Goal: Task Accomplishment & Management: Use online tool/utility

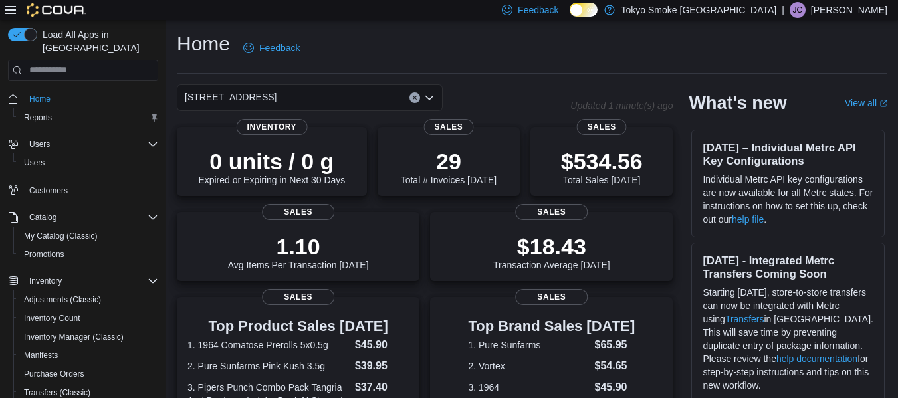
scroll to position [191, 0]
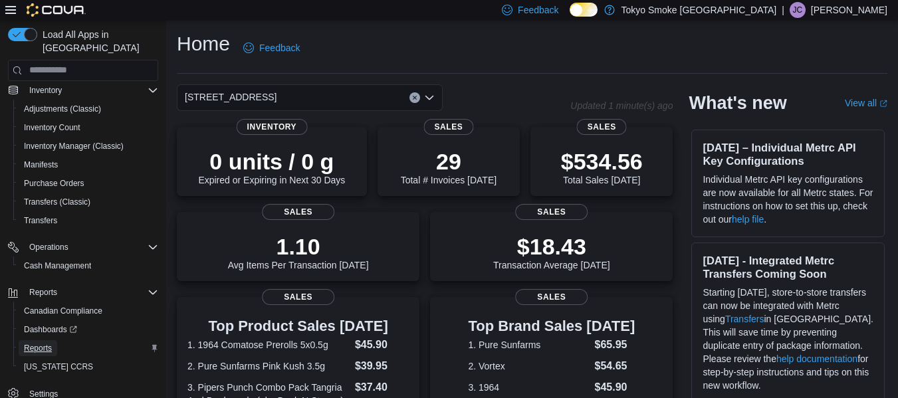
click at [43, 343] on span "Reports" at bounding box center [38, 348] width 28 height 11
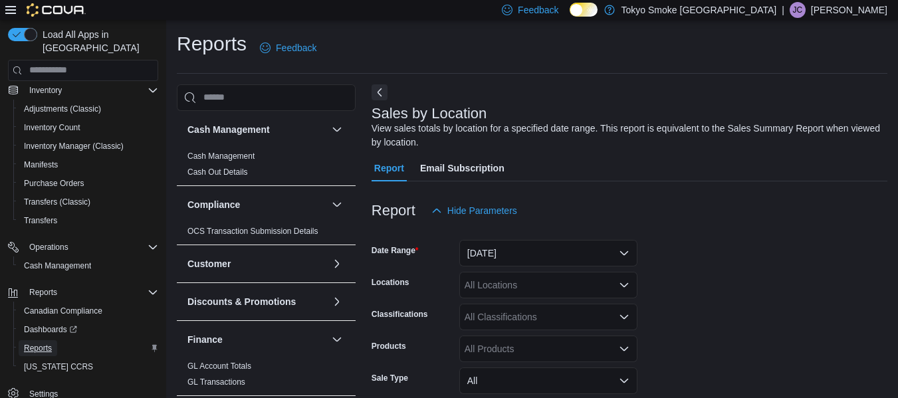
scroll to position [45, 0]
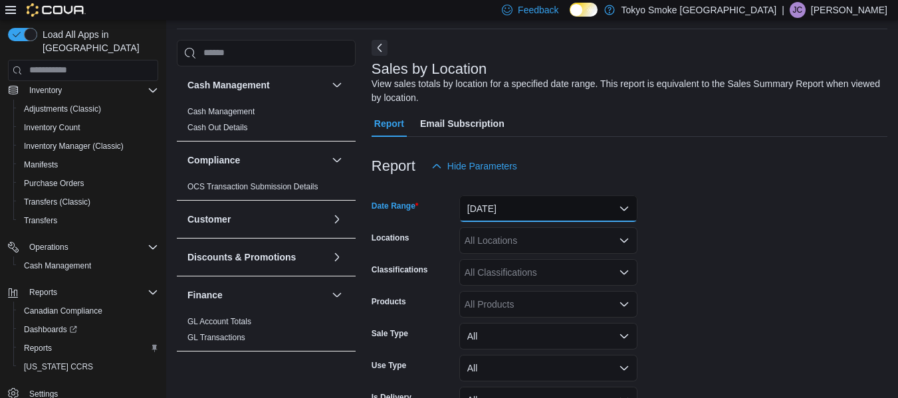
click at [576, 213] on button "Yesterday" at bounding box center [548, 208] width 178 height 27
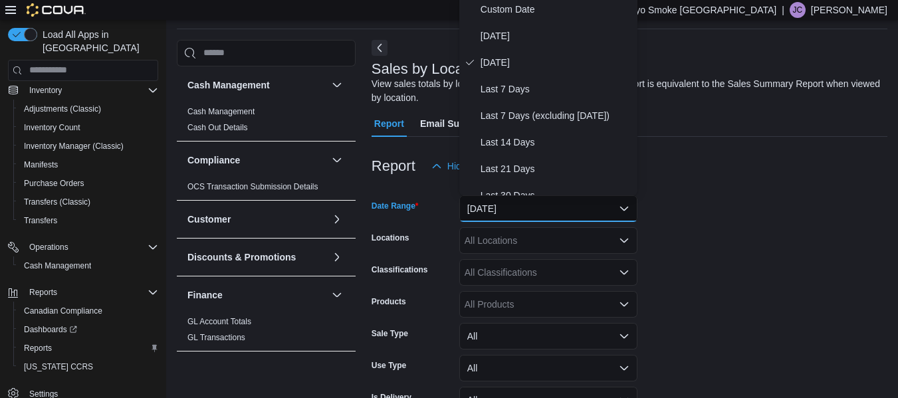
scroll to position [41, 0]
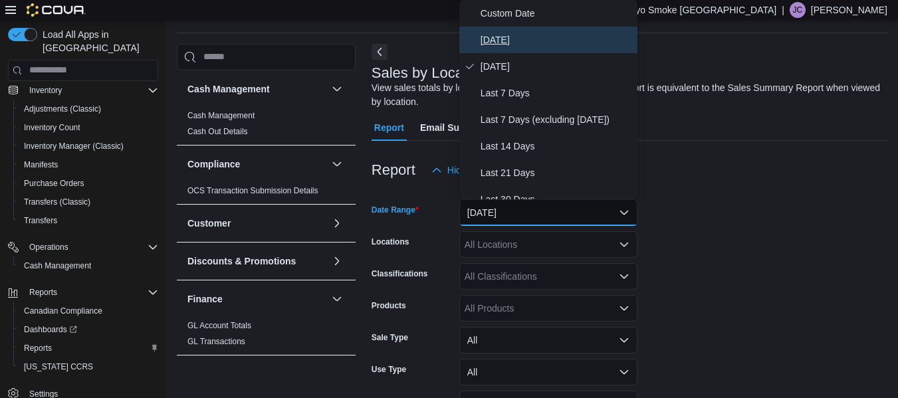
click at [552, 33] on span "Today" at bounding box center [557, 40] width 152 height 16
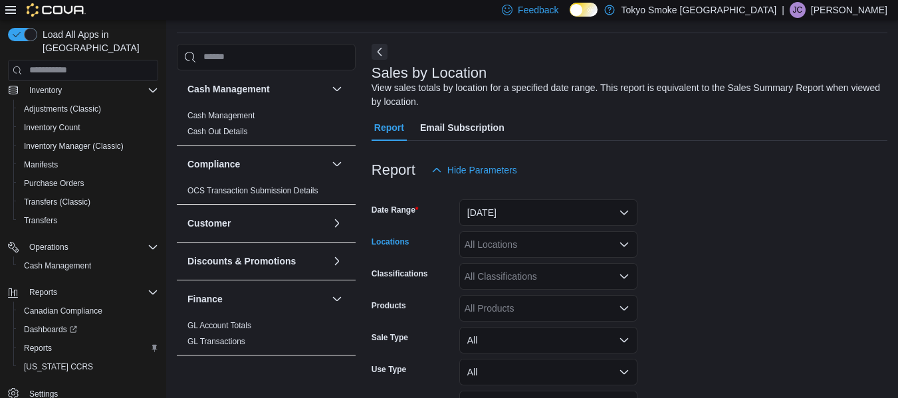
click at [514, 253] on div "All Locations" at bounding box center [548, 244] width 178 height 27
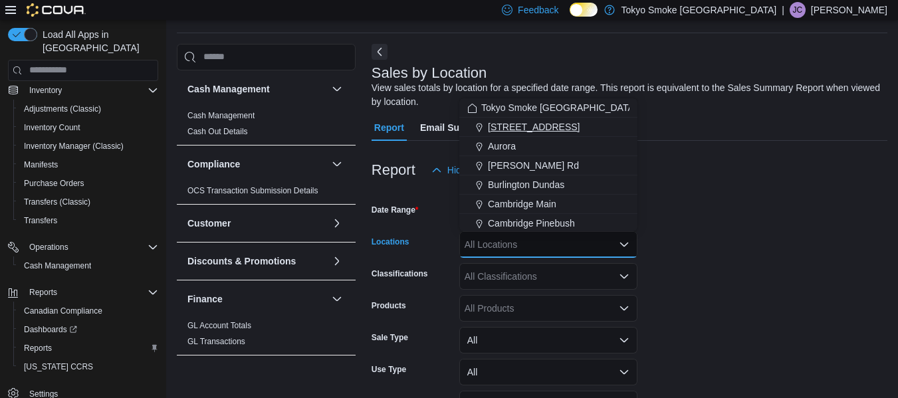
click at [536, 122] on span "11795 Bramalea Rd" at bounding box center [534, 126] width 92 height 13
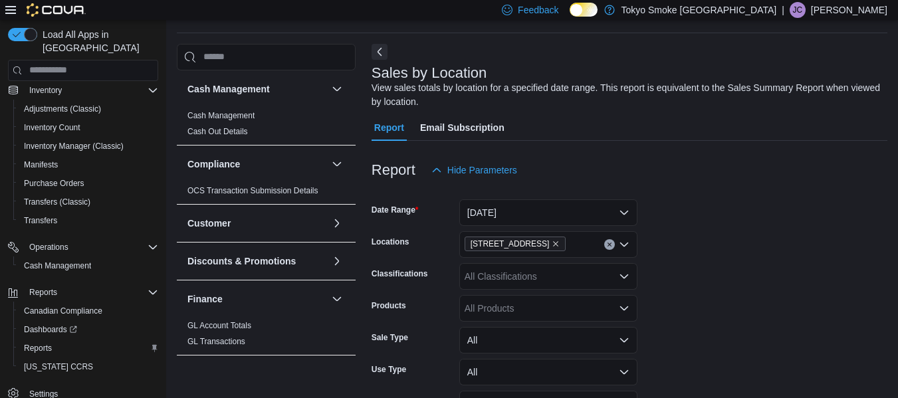
click at [731, 173] on div "Report Hide Parameters" at bounding box center [630, 170] width 516 height 27
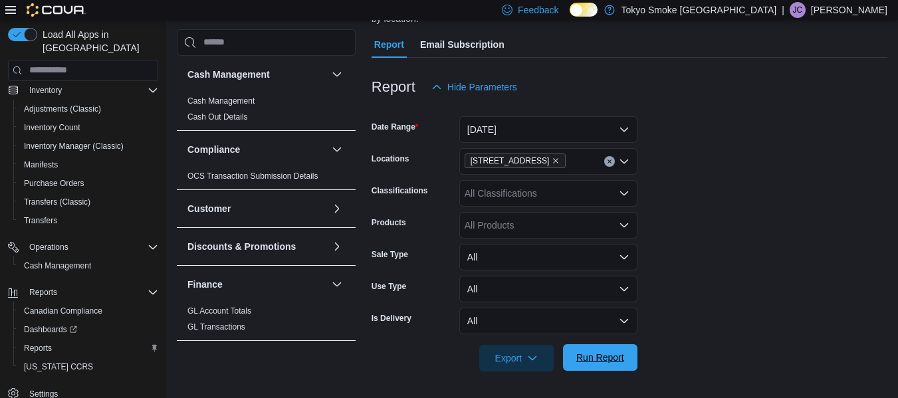
click at [598, 370] on span "Run Report" at bounding box center [600, 357] width 58 height 27
